Goal: Information Seeking & Learning: Find specific fact

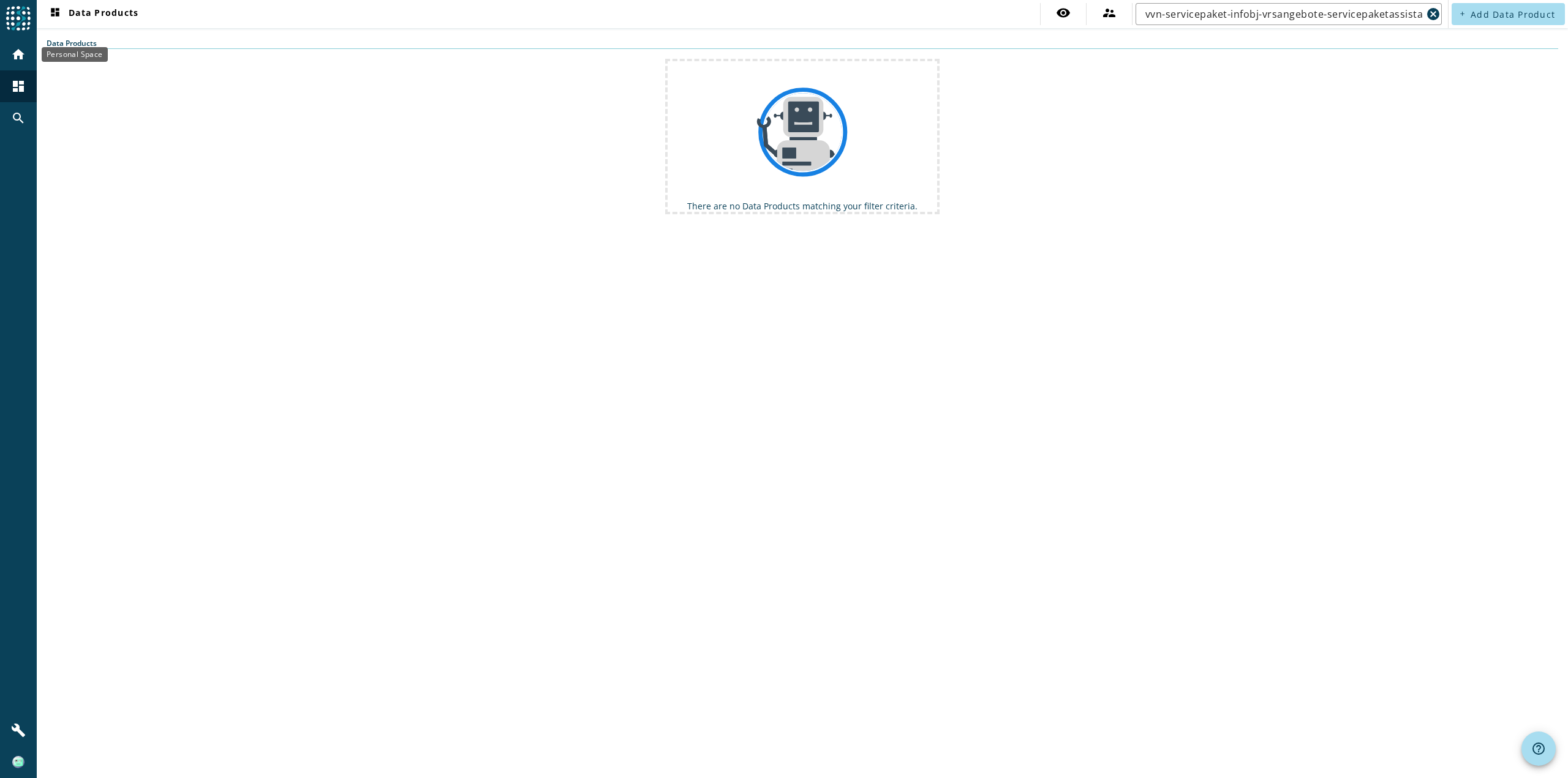
click at [16, 54] on mat-icon "home" at bounding box center [19, 55] width 15 height 15
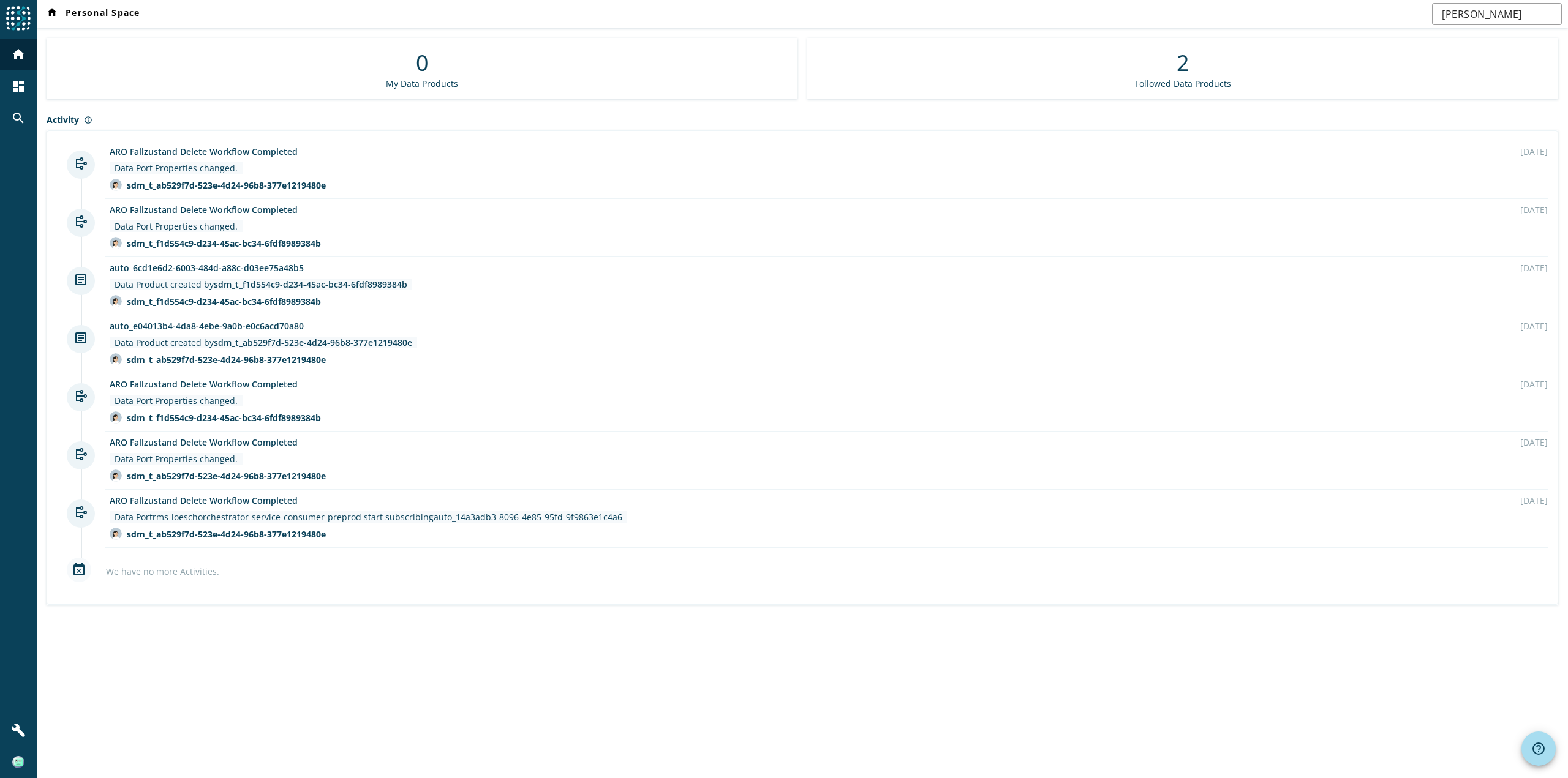
click at [13, 19] on img at bounding box center [19, 19] width 24 height 24
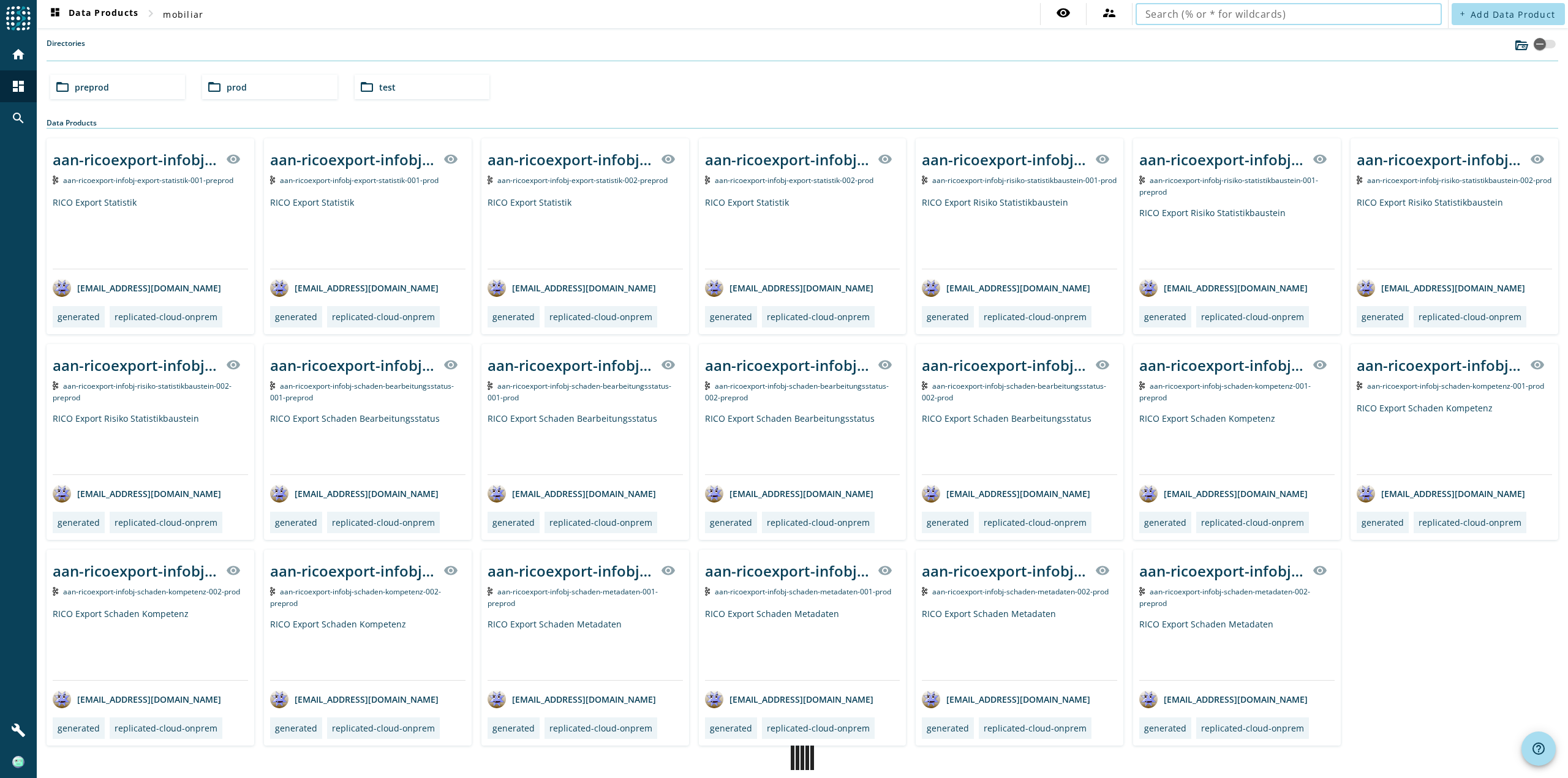
click at [1181, 20] on input "text" at bounding box center [1287, 14] width 286 height 15
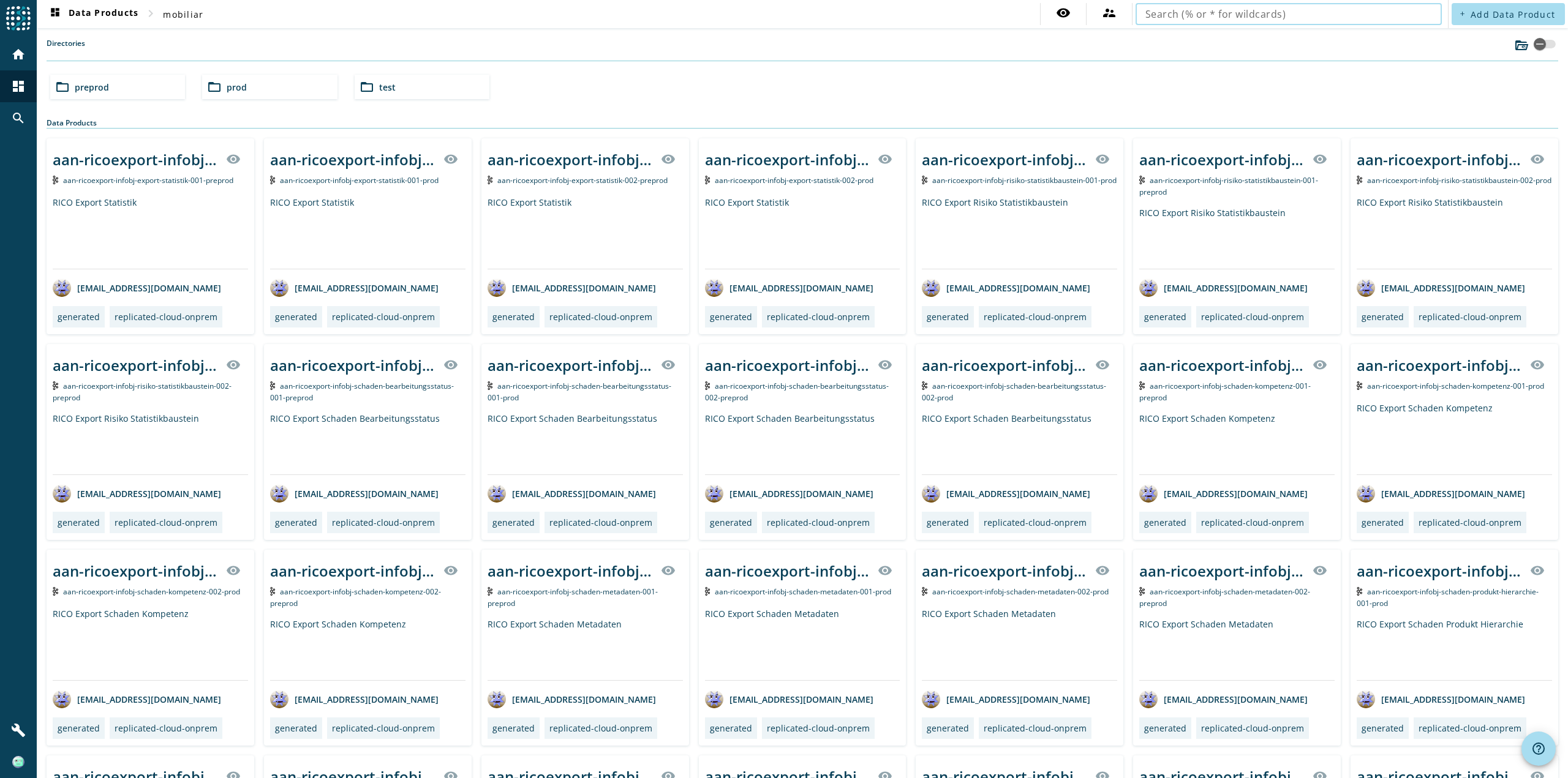
click at [1180, 19] on input "text" at bounding box center [1287, 14] width 286 height 15
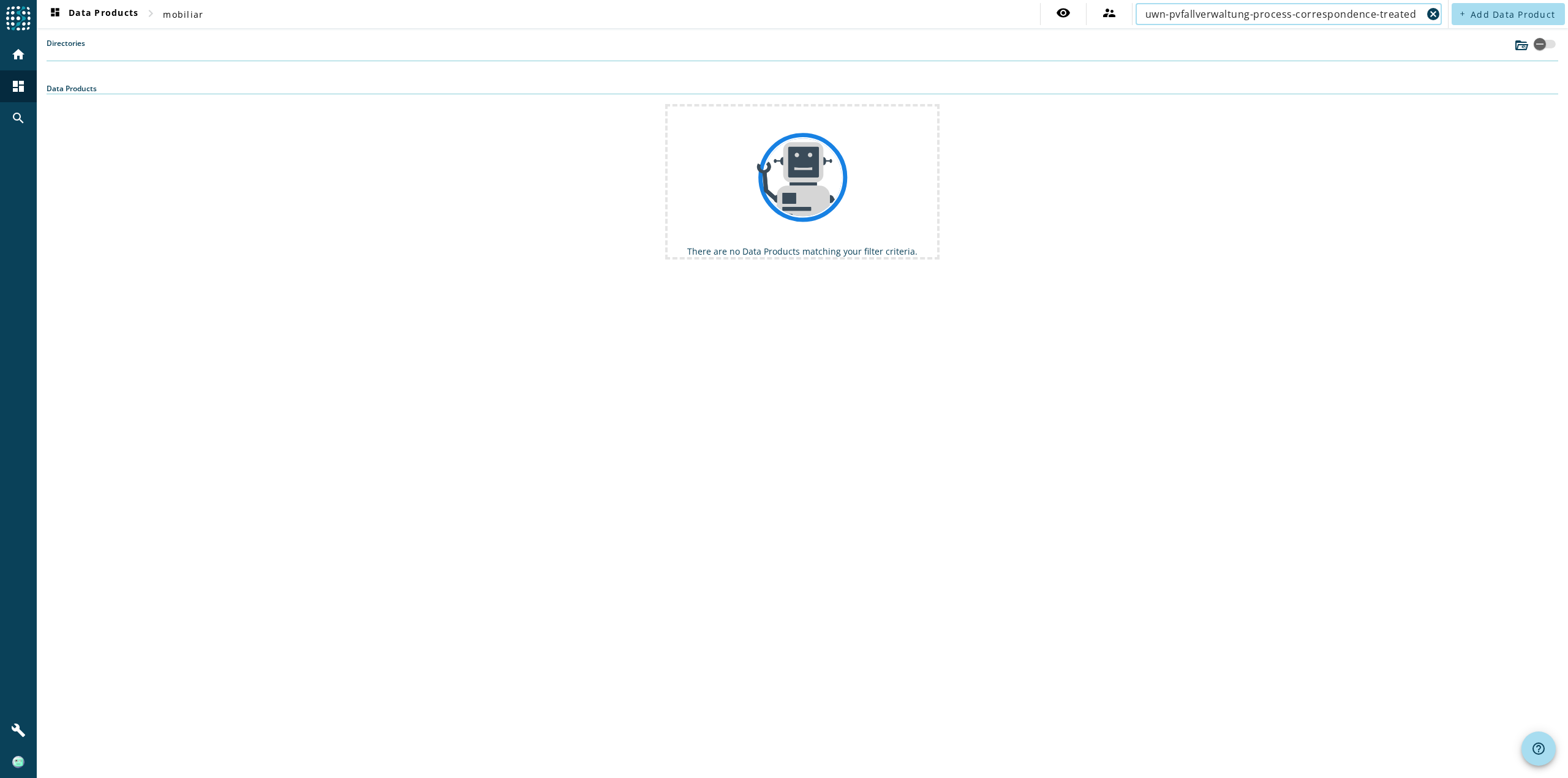
click at [1395, 17] on input "uwn-pvfallverwaltung-process-correspondence-treated" at bounding box center [1283, 14] width 277 height 15
click at [1381, 17] on input "uwn-pvfallverwaltung-process-correspondence" at bounding box center [1283, 14] width 277 height 15
click at [81, 12] on span "dashboard Data Products" at bounding box center [92, 14] width 90 height 15
drag, startPoint x: 1375, startPoint y: 15, endPoint x: 1291, endPoint y: 13, distance: 84.0
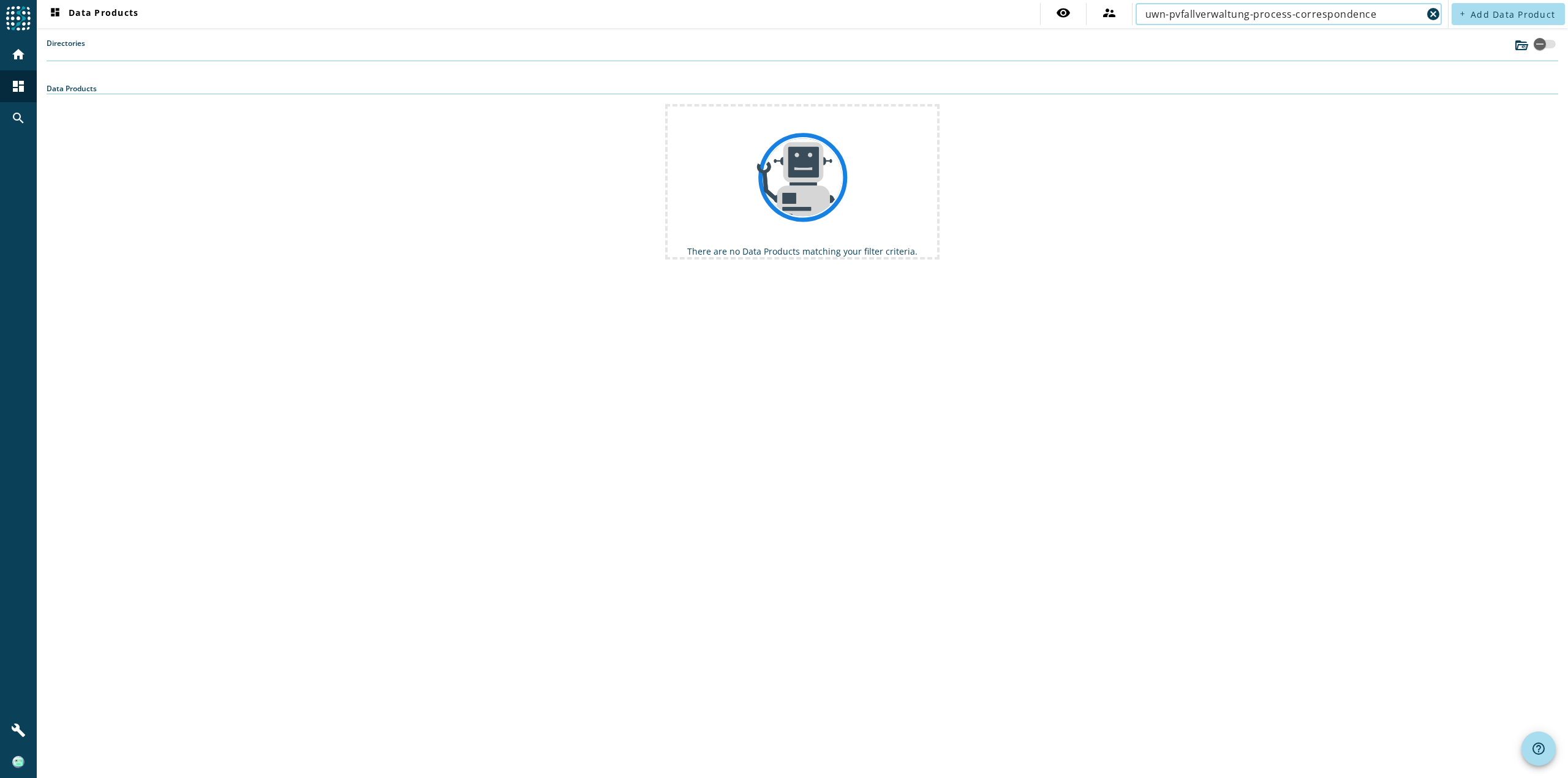
click at [1291, 13] on input "uwn-pvfallverwaltung-process-correspondence" at bounding box center [1283, 14] width 277 height 15
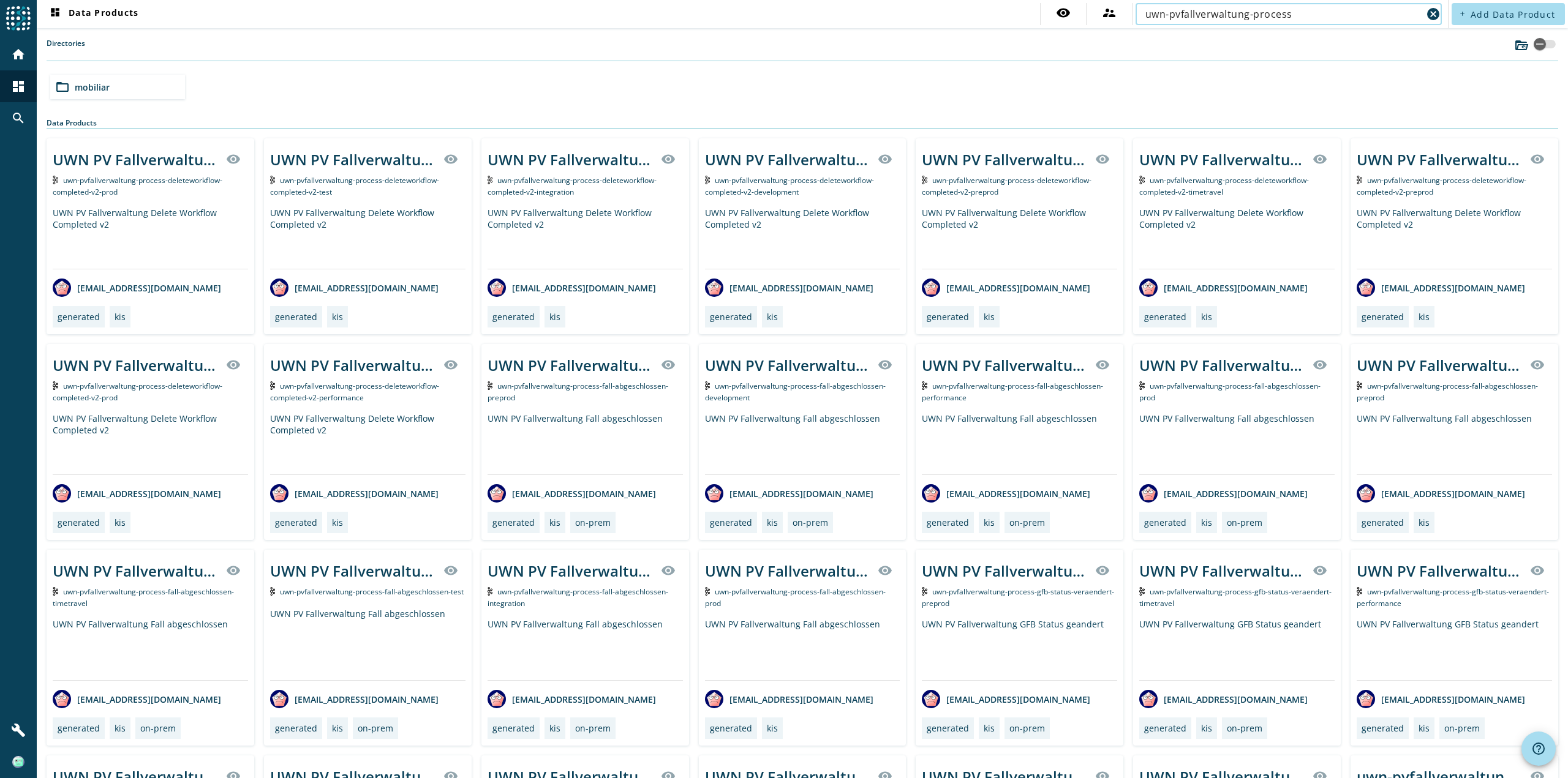
drag, startPoint x: 1333, startPoint y: 13, endPoint x: 1013, endPoint y: 14, distance: 320.0
click at [1013, 14] on nav "dashboard Data Products visibility supervisor_account uwn-pvfallverwaltung-proc…" at bounding box center [742, 14] width 1411 height 28
paste input "-correspondence-treated"
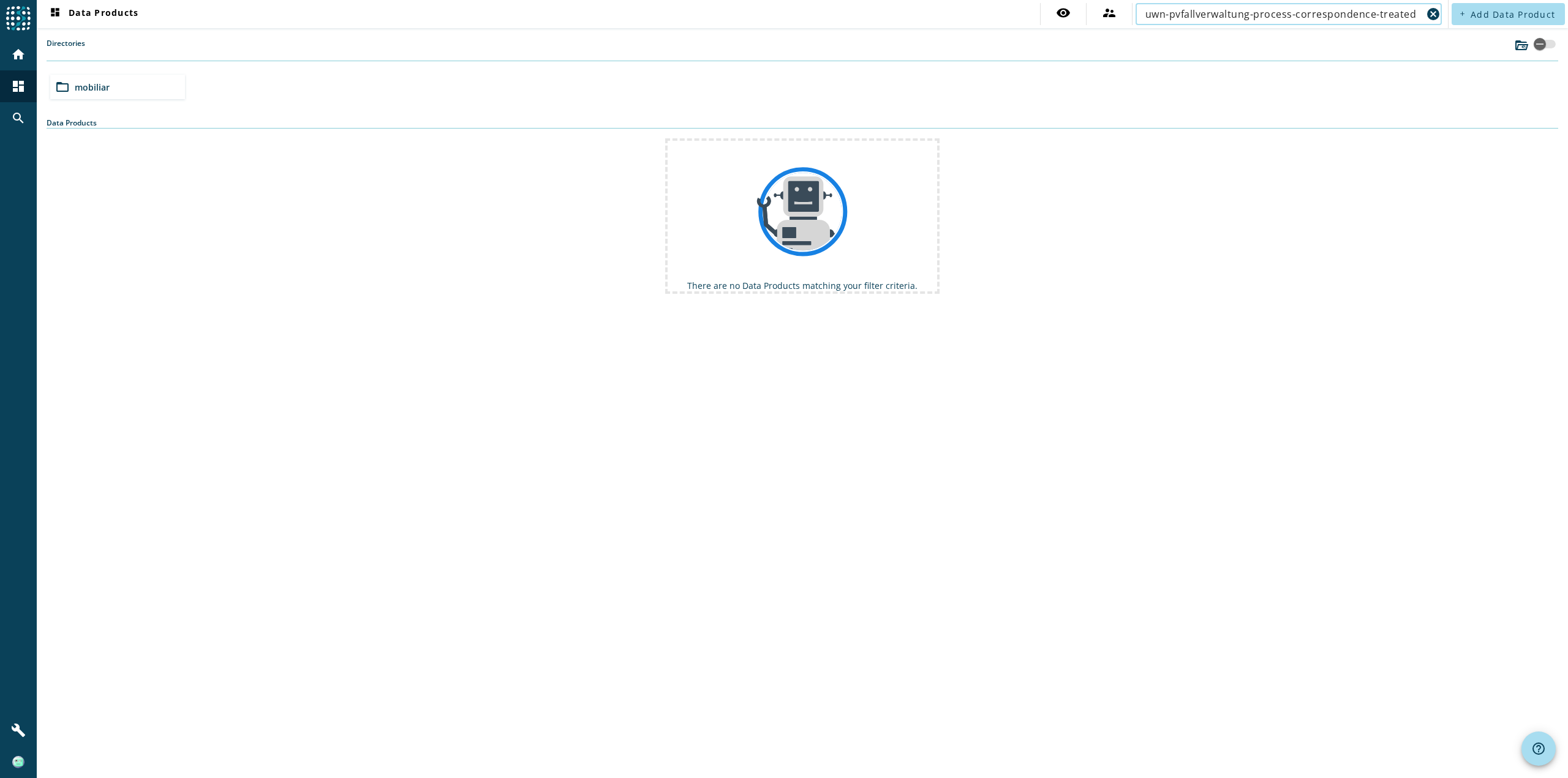
click at [1393, 13] on input "uwn-pvfallverwaltung-process-correspondence-treated" at bounding box center [1283, 14] width 277 height 15
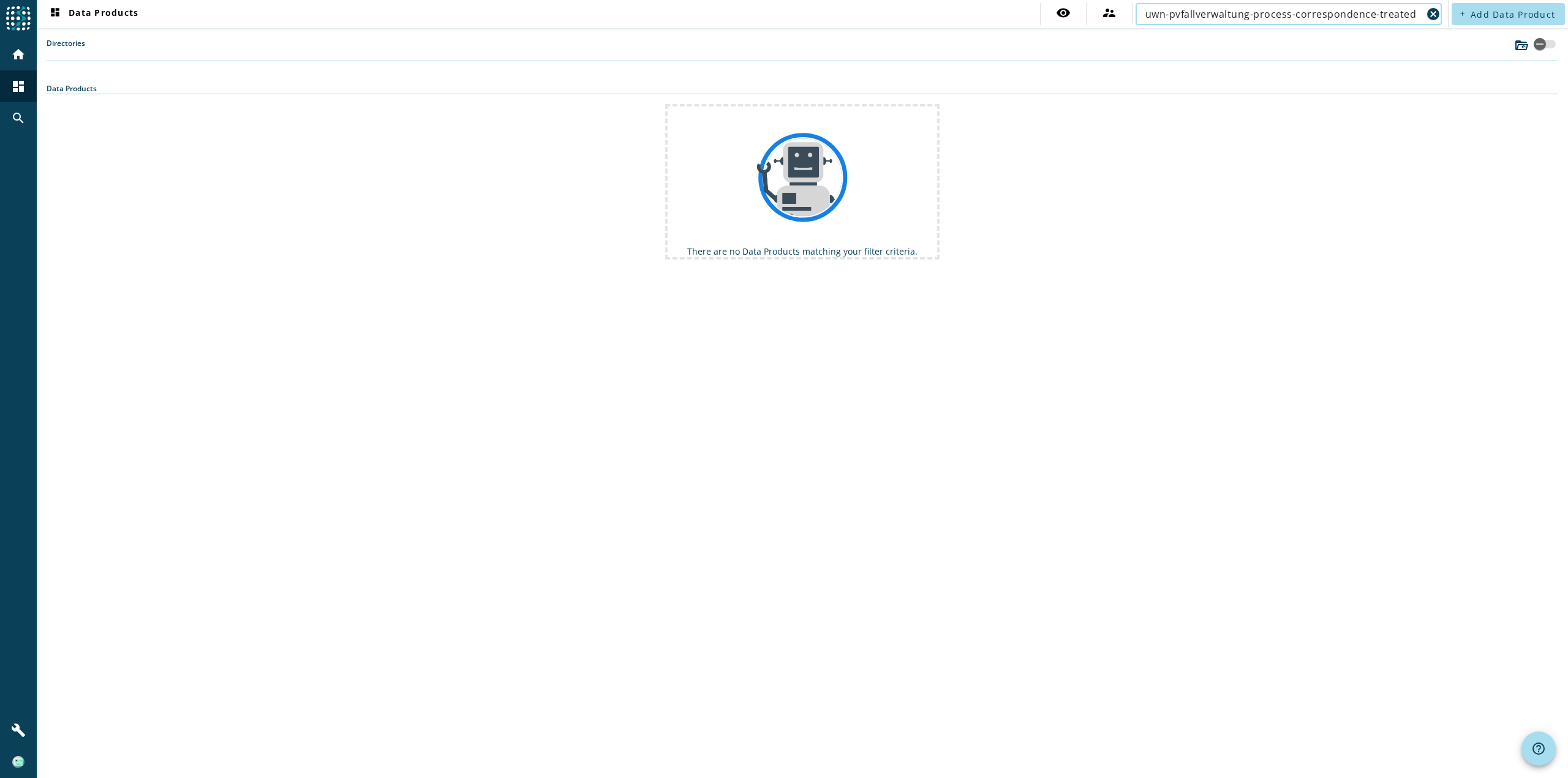
click at [1400, 17] on input "uwn-pvfallverwaltung-process-correspondence-treated" at bounding box center [1283, 14] width 277 height 15
type input "uwn-pvfallverwaltung-process"
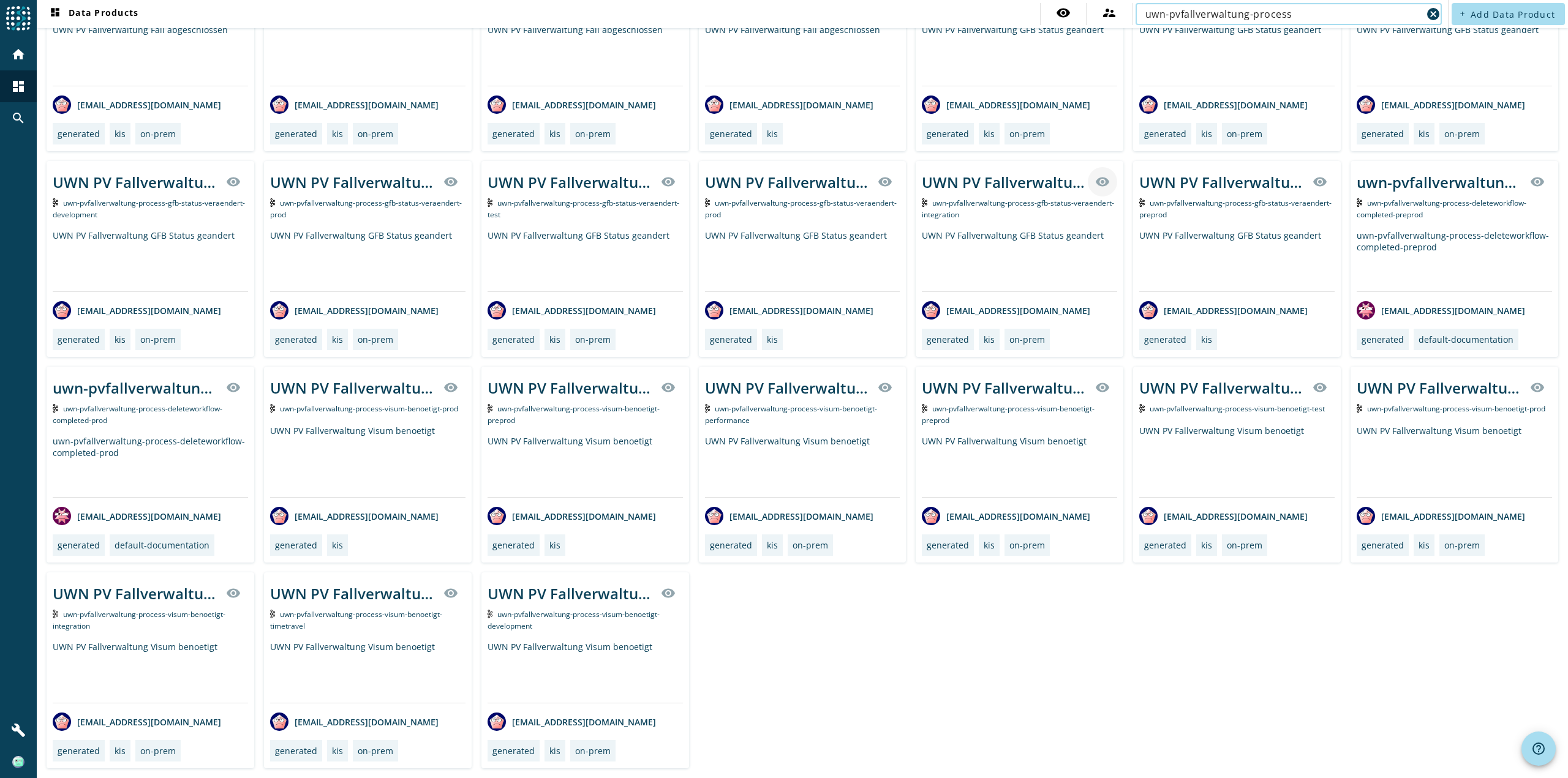
scroll to position [411, 0]
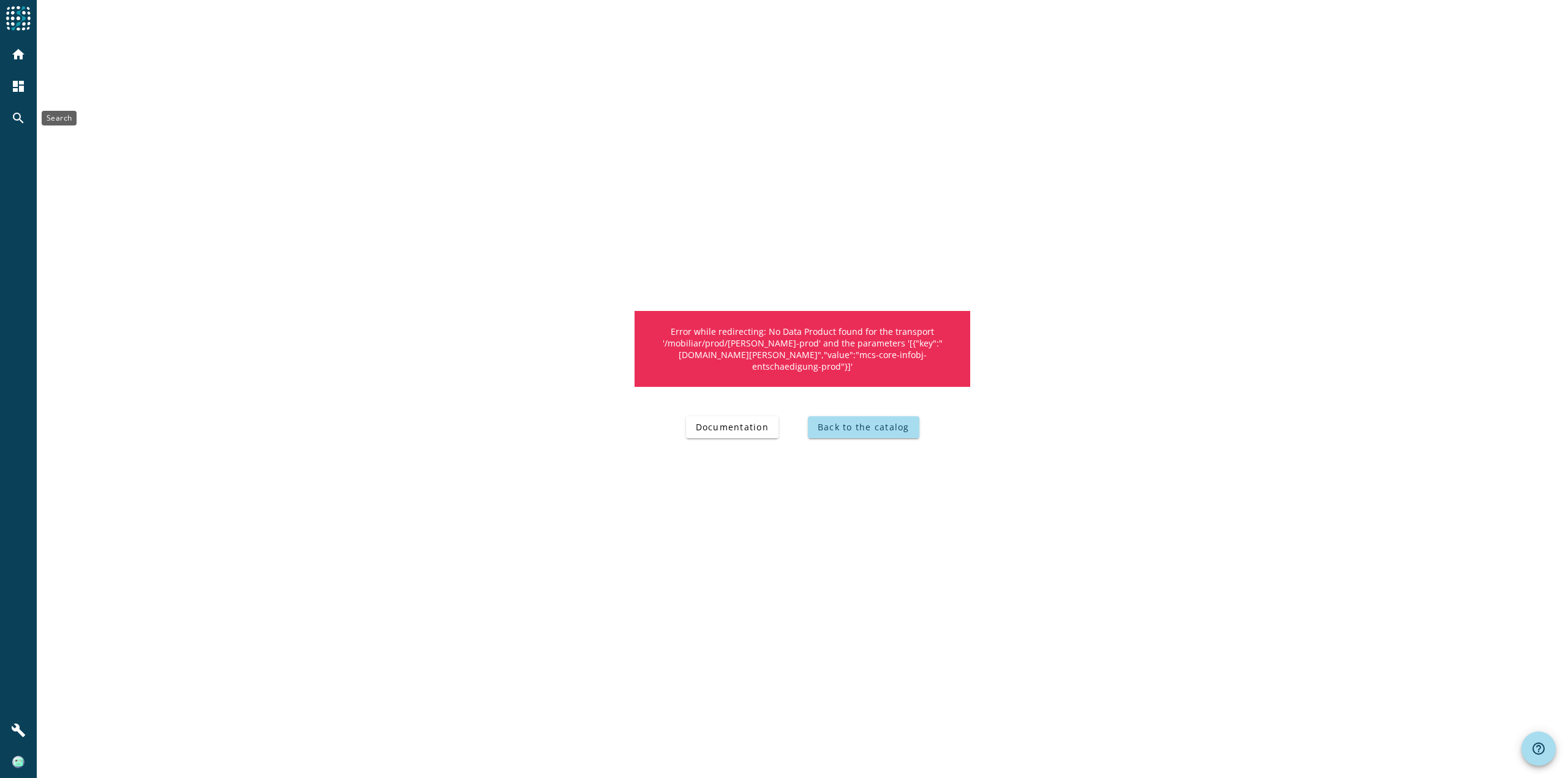
click at [18, 116] on mat-icon "search" at bounding box center [19, 118] width 15 height 15
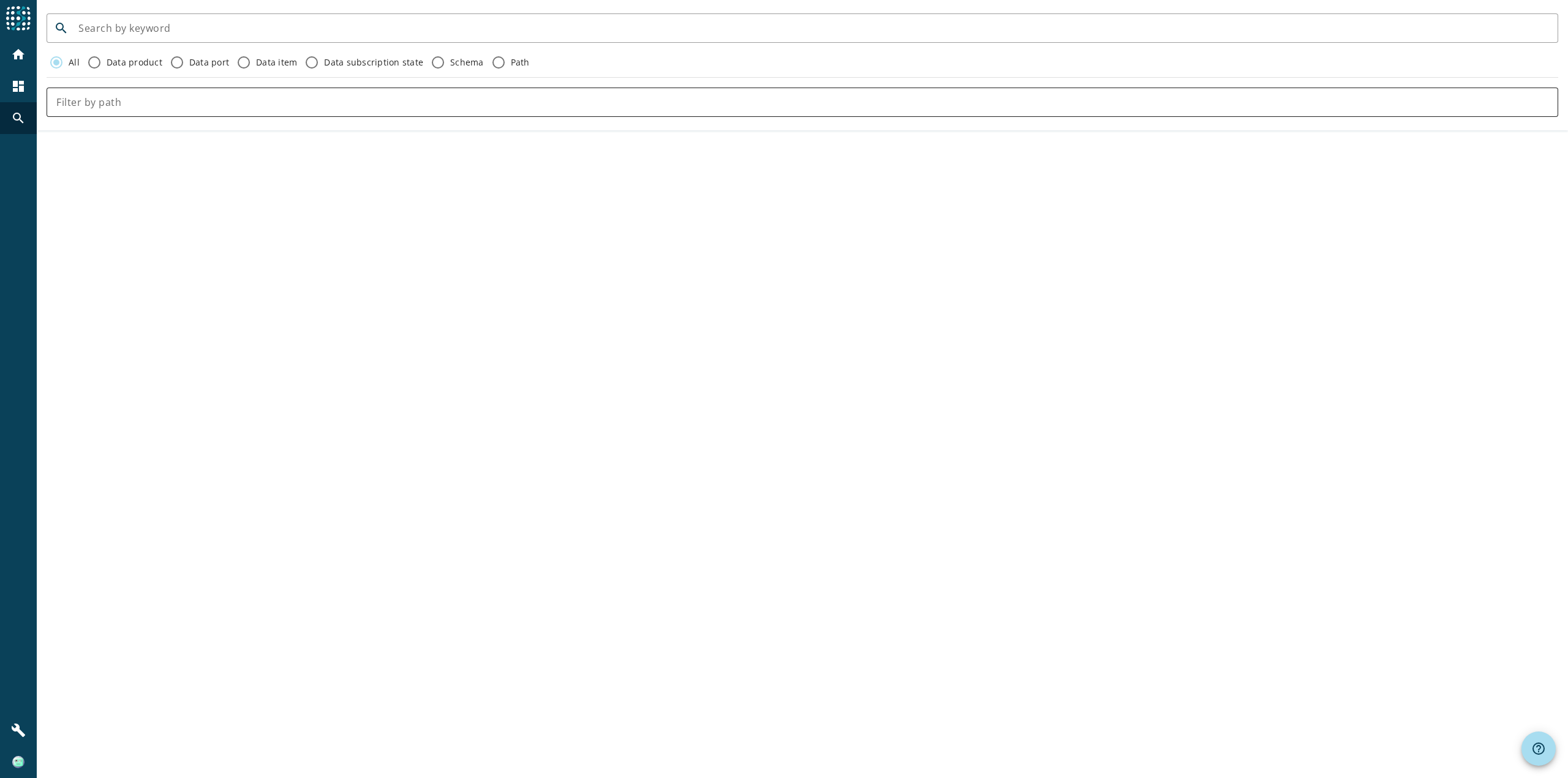
click at [254, 97] on input "text" at bounding box center [802, 102] width 1492 height 15
click at [164, 19] on div at bounding box center [813, 28] width 1470 height 30
paste input "uwn-pvfallverwaltung-process-correspondence-treated"
click at [365, 20] on div "uwn-pvfallverwaltung-process-correspondence-treated" at bounding box center [813, 28] width 1470 height 30
click at [324, 33] on input "uwn-pvfallverwaltung-process-correspondence-treated" at bounding box center [813, 28] width 1470 height 15
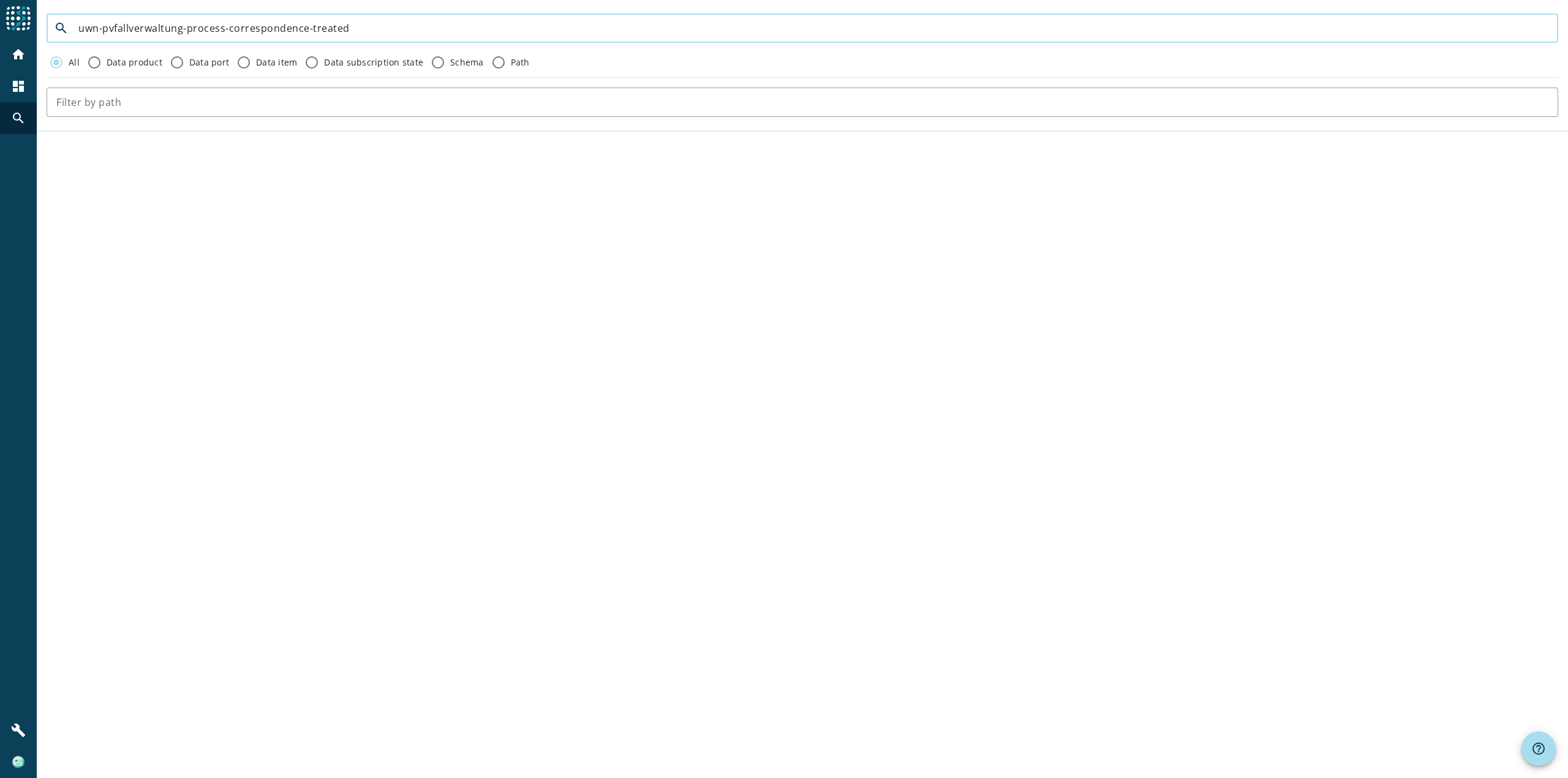
click at [324, 33] on input "uwn-pvfallverwaltung-process-correspondence-treated" at bounding box center [813, 28] width 1470 height 15
click at [260, 24] on input "uwn-pvfallverwaltung-process-correspondence" at bounding box center [813, 28] width 1470 height 15
click at [288, 21] on input "uwn-pvfallverwaltung-process-correspondence" at bounding box center [813, 28] width 1470 height 15
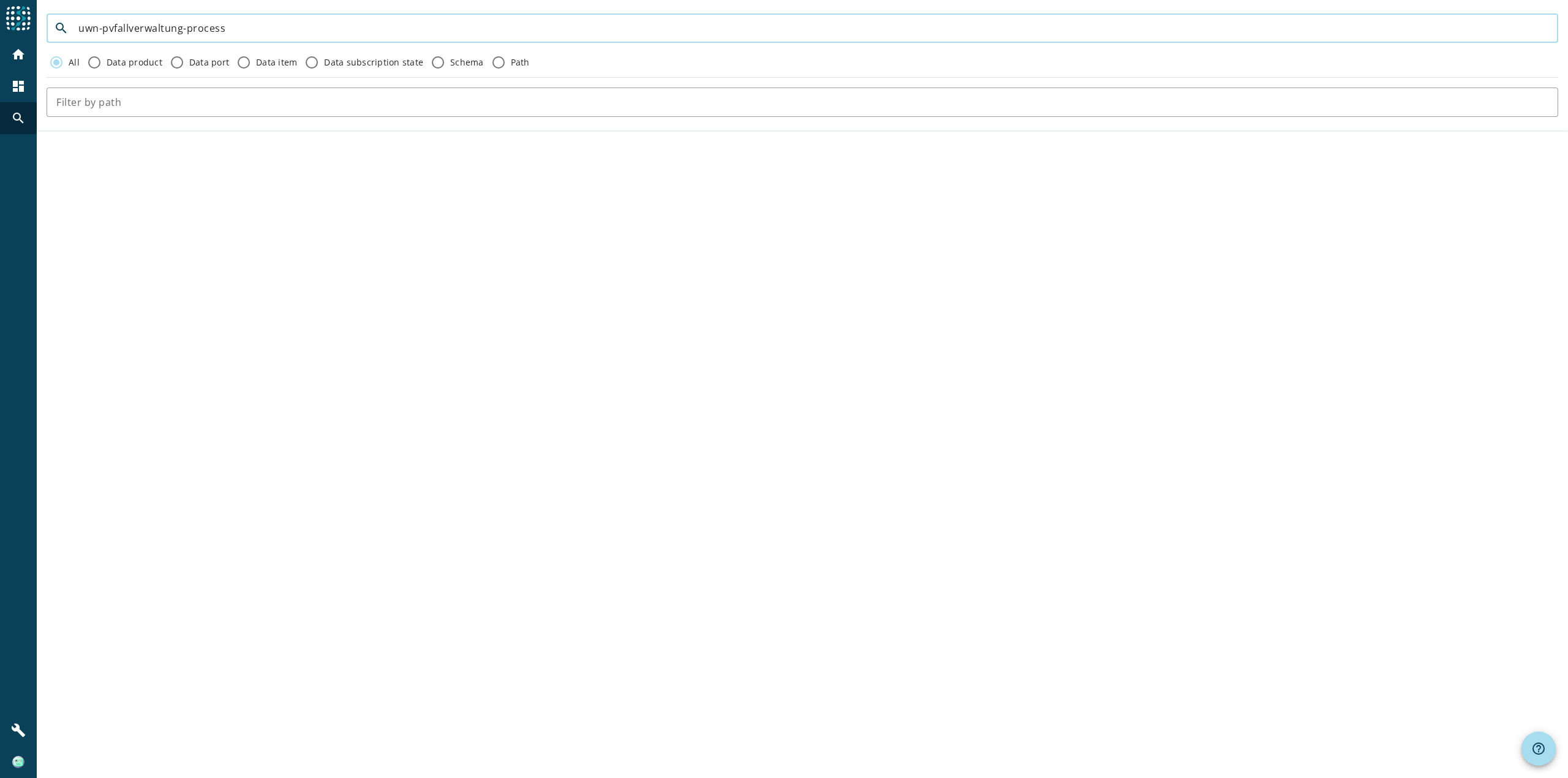
click at [205, 32] on input "uwn-pvfallverwaltung-process" at bounding box center [813, 28] width 1470 height 15
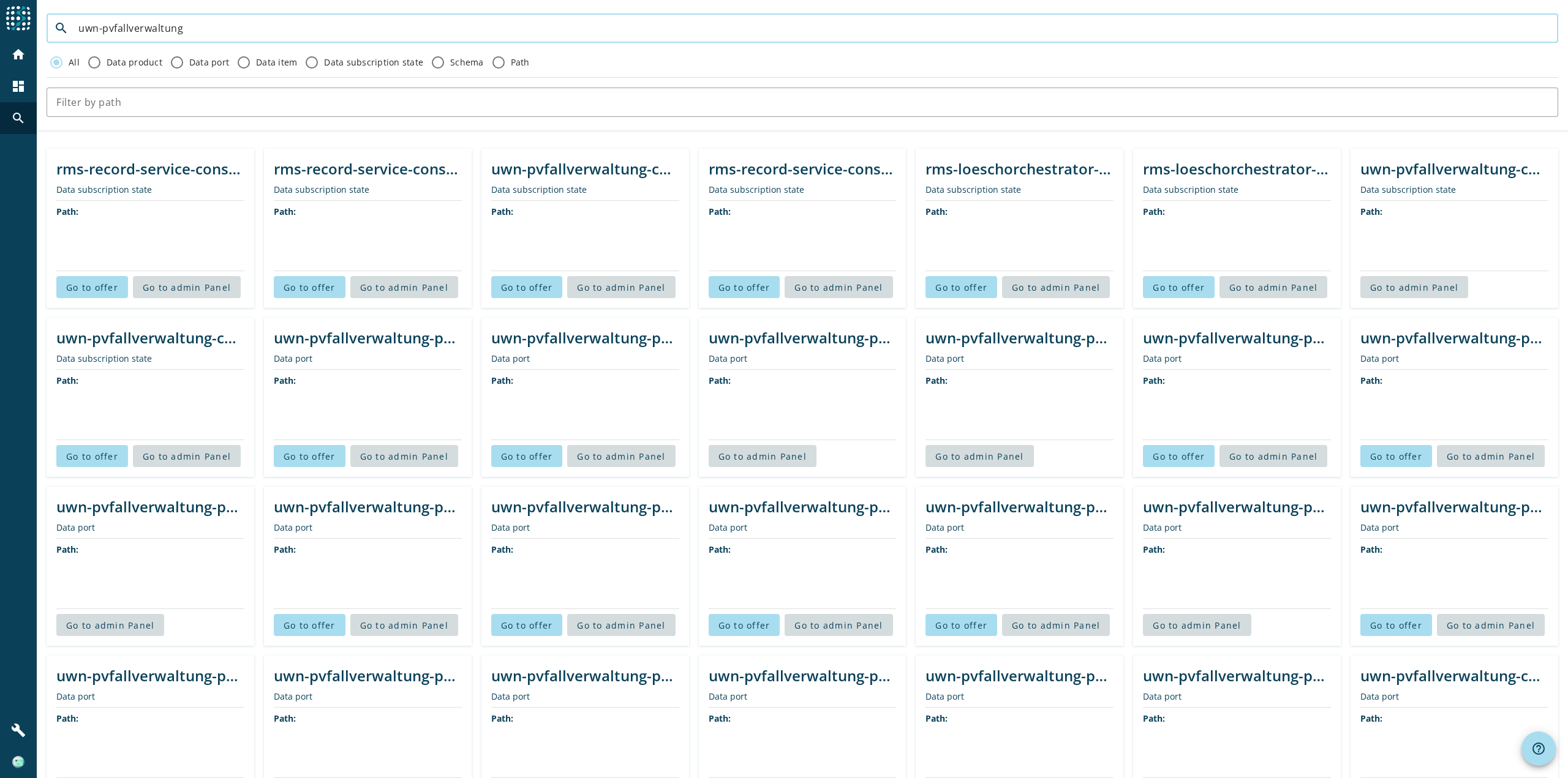
drag, startPoint x: 203, startPoint y: 28, endPoint x: 0, endPoint y: 19, distance: 203.2
click at [0, 19] on div "menu Agoora home dashboard search build search uwn-pvfallverwaltung All Data pr…" at bounding box center [784, 389] width 1568 height 778
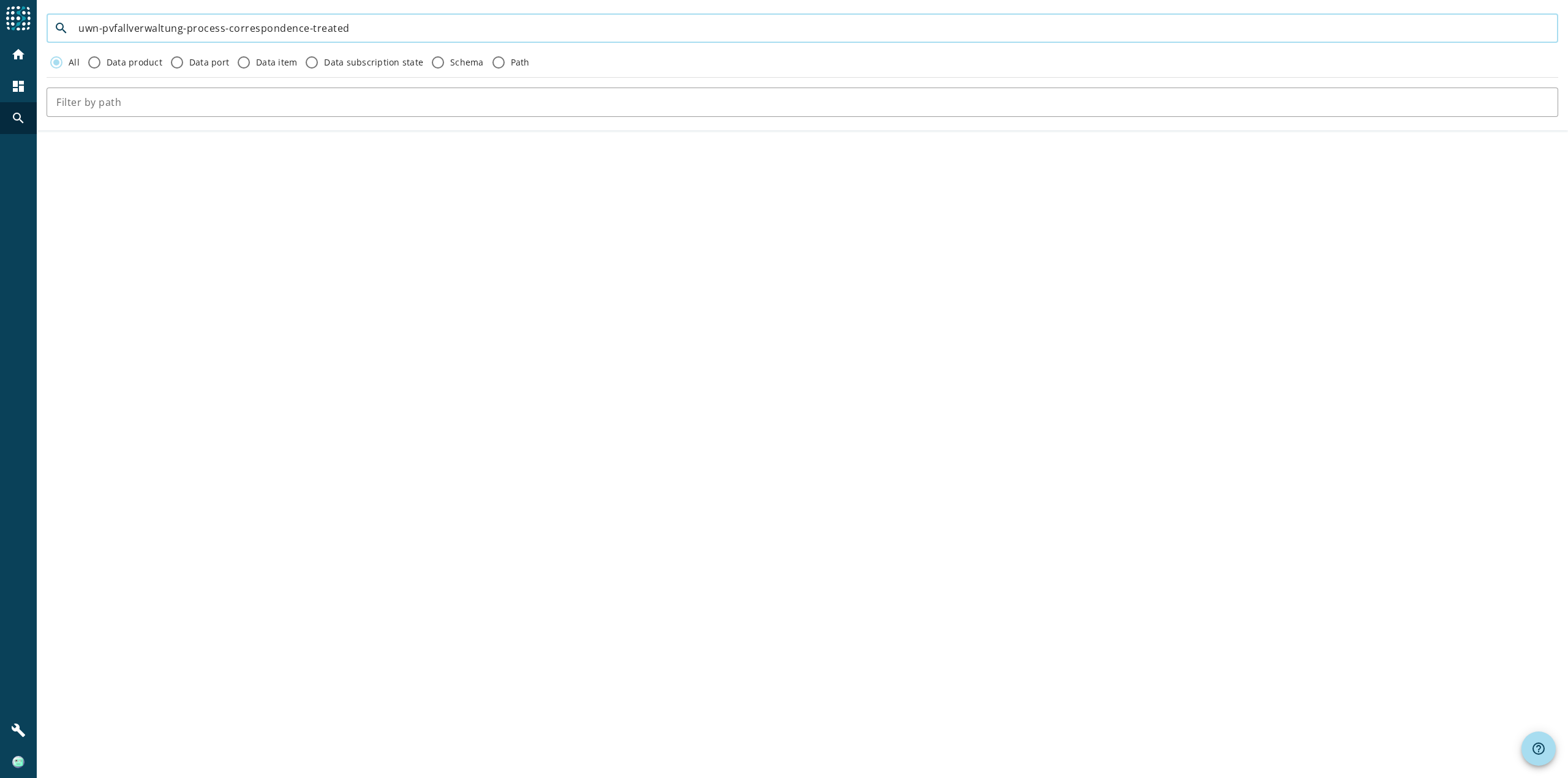
click at [331, 34] on input "uwn-pvfallverwaltung-process-correspondence-treated" at bounding box center [813, 28] width 1470 height 15
click at [151, 25] on input "uwn-pvfallverwaltung" at bounding box center [813, 28] width 1470 height 15
type input "uwn"
